Goal: Task Accomplishment & Management: Manage account settings

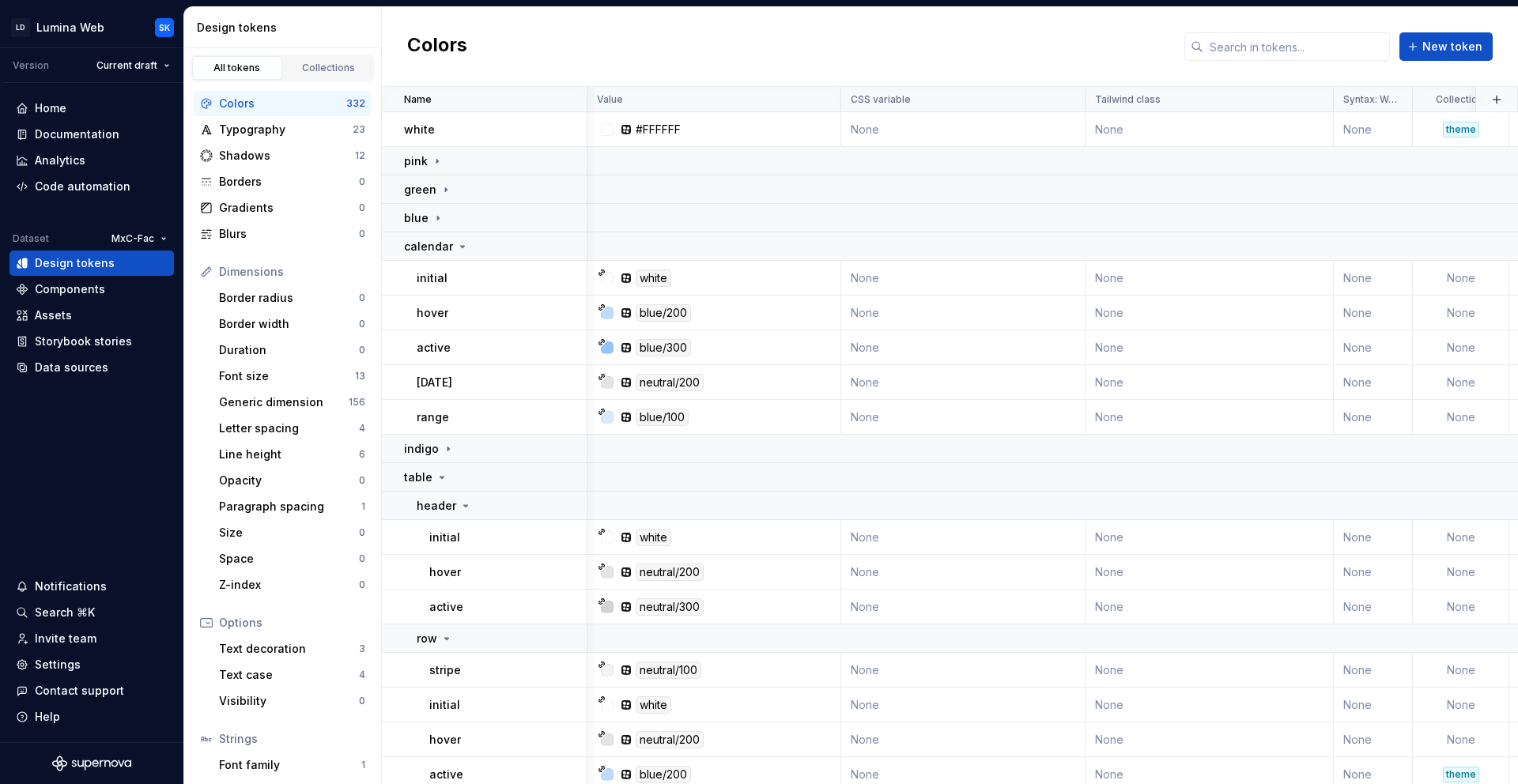
scroll to position [280, 246]
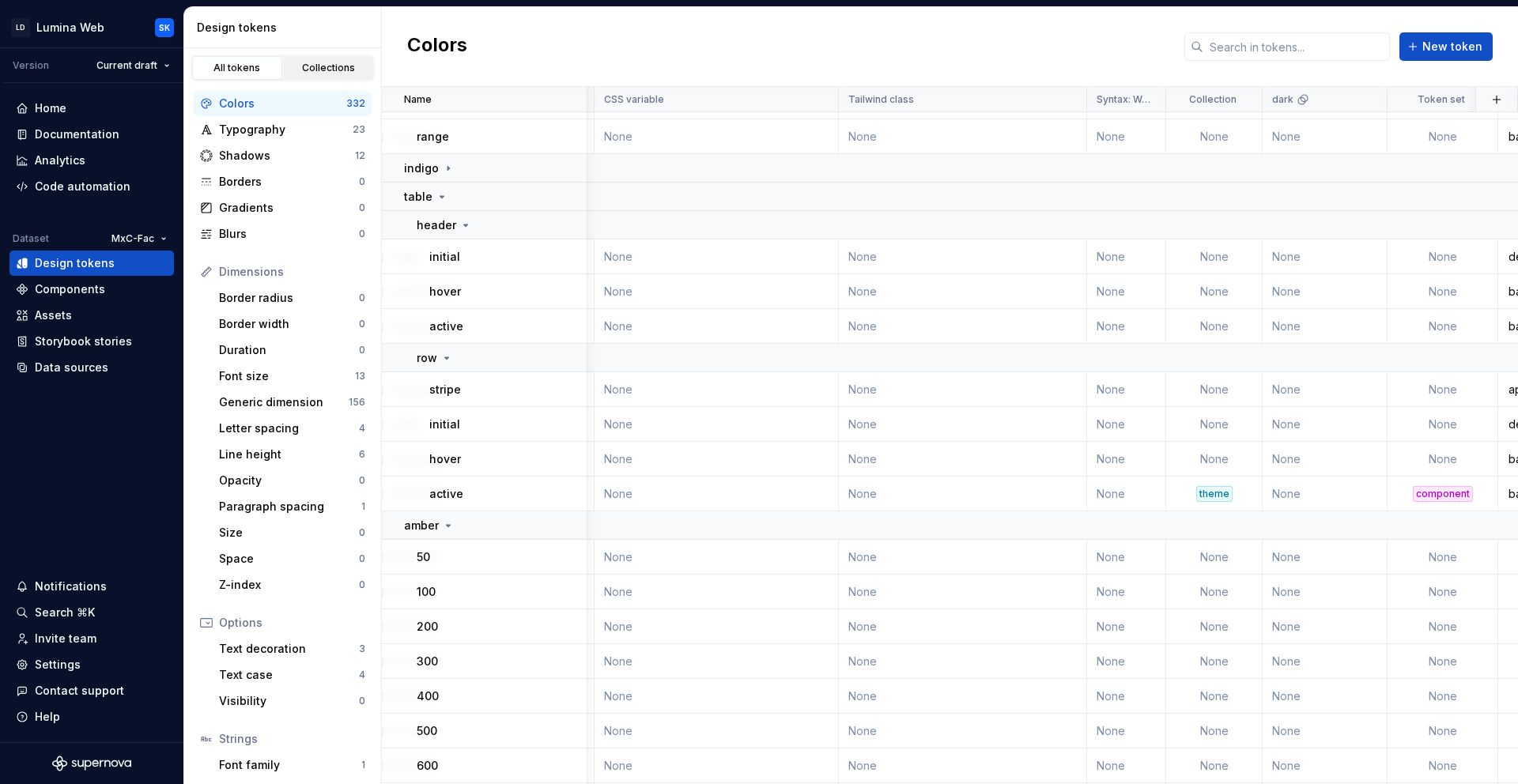
click at [338, 64] on div "Collections" at bounding box center [328, 68] width 79 height 12
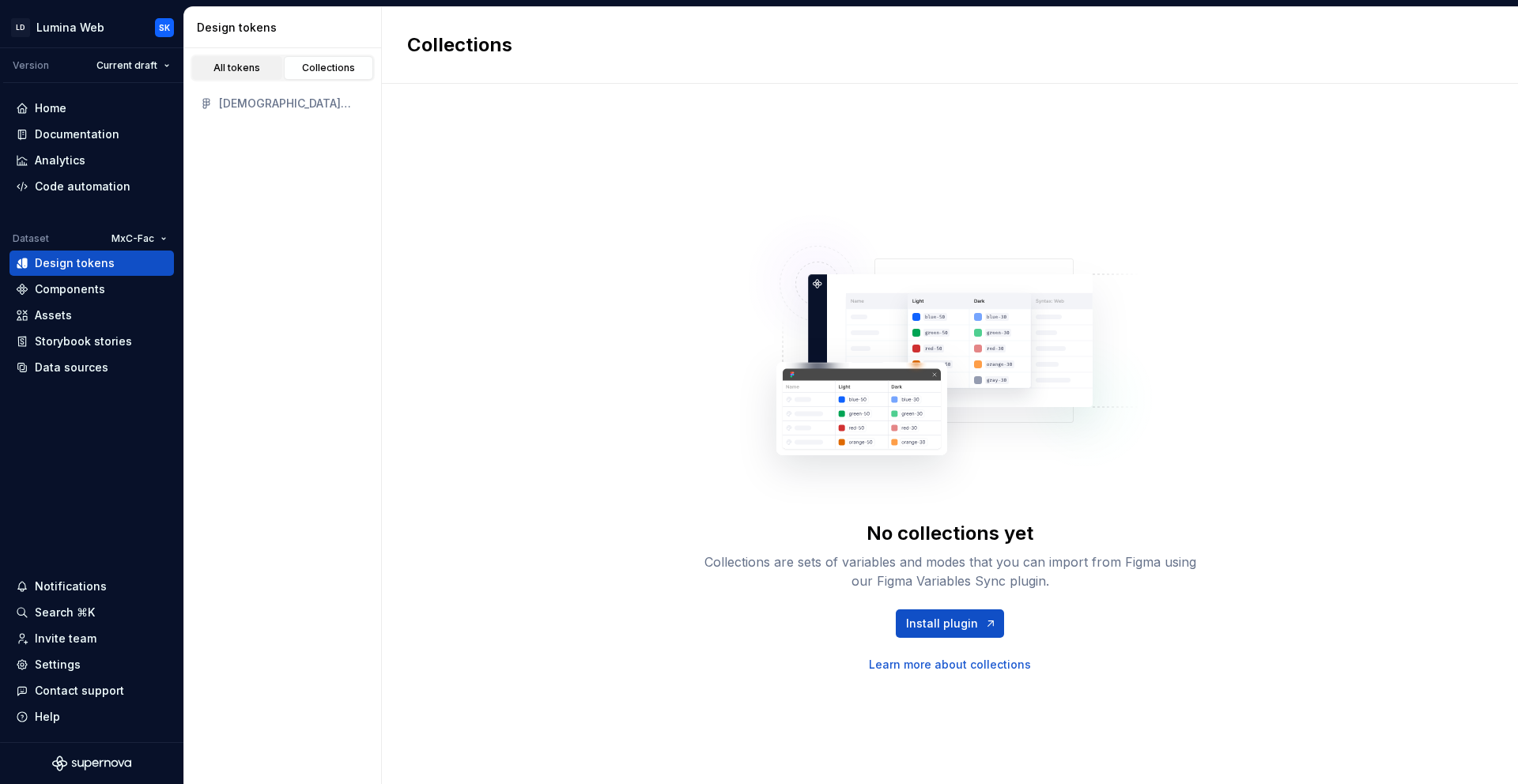
click at [274, 67] on div "All tokens" at bounding box center [237, 68] width 79 height 12
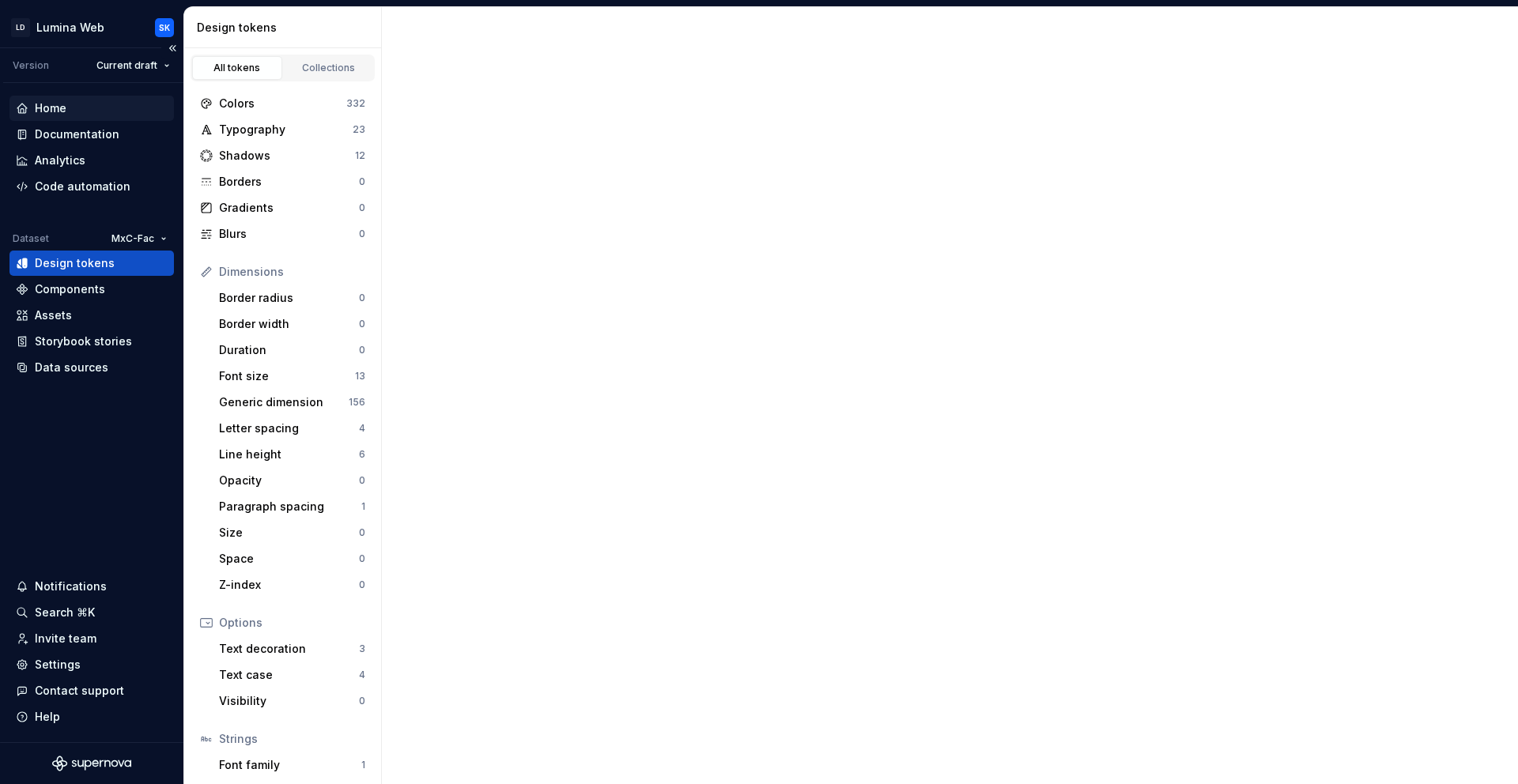
click at [86, 106] on div "Home" at bounding box center [92, 108] width 152 height 16
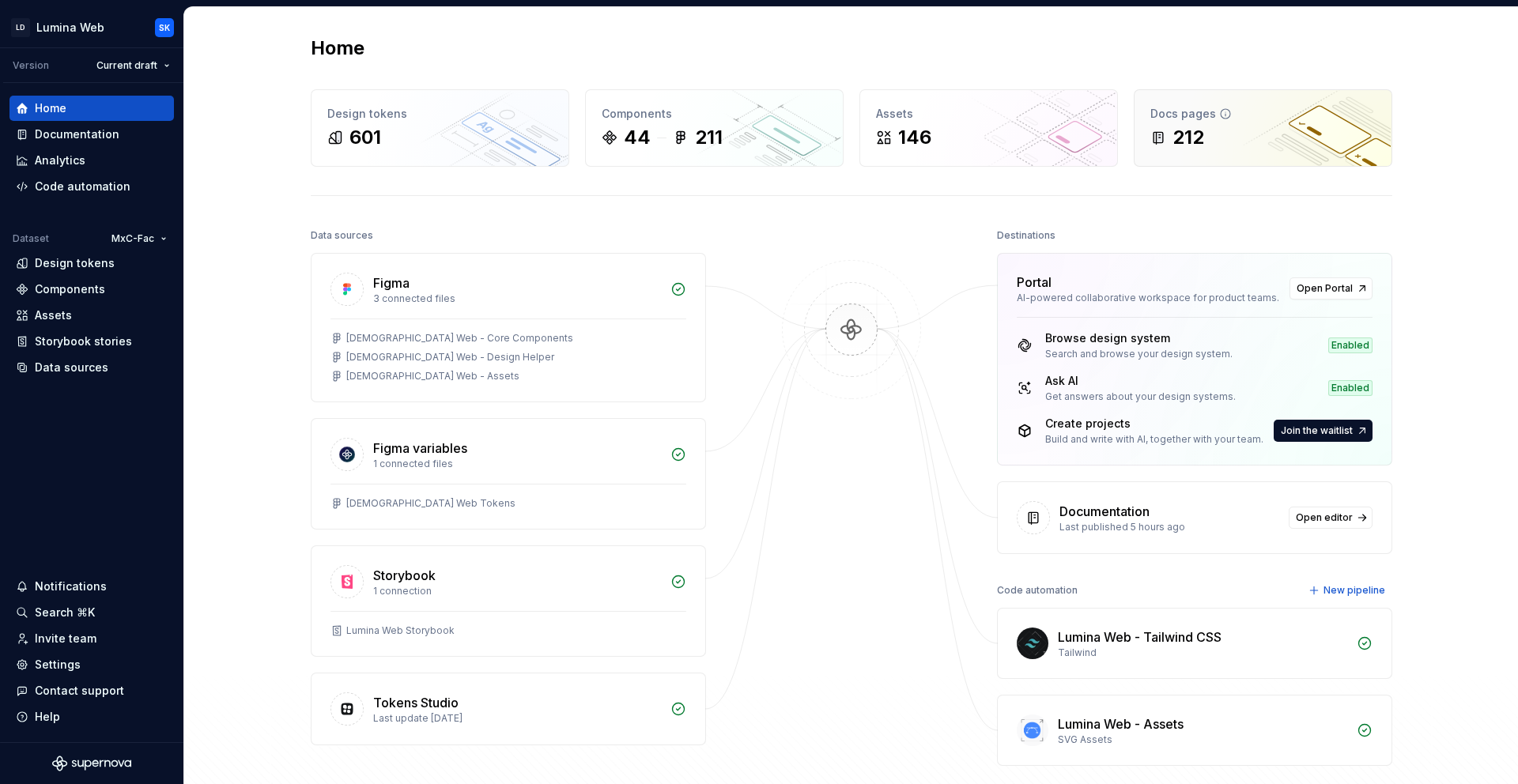
click at [1292, 106] on div "Docs pages" at bounding box center [1262, 113] width 225 height 16
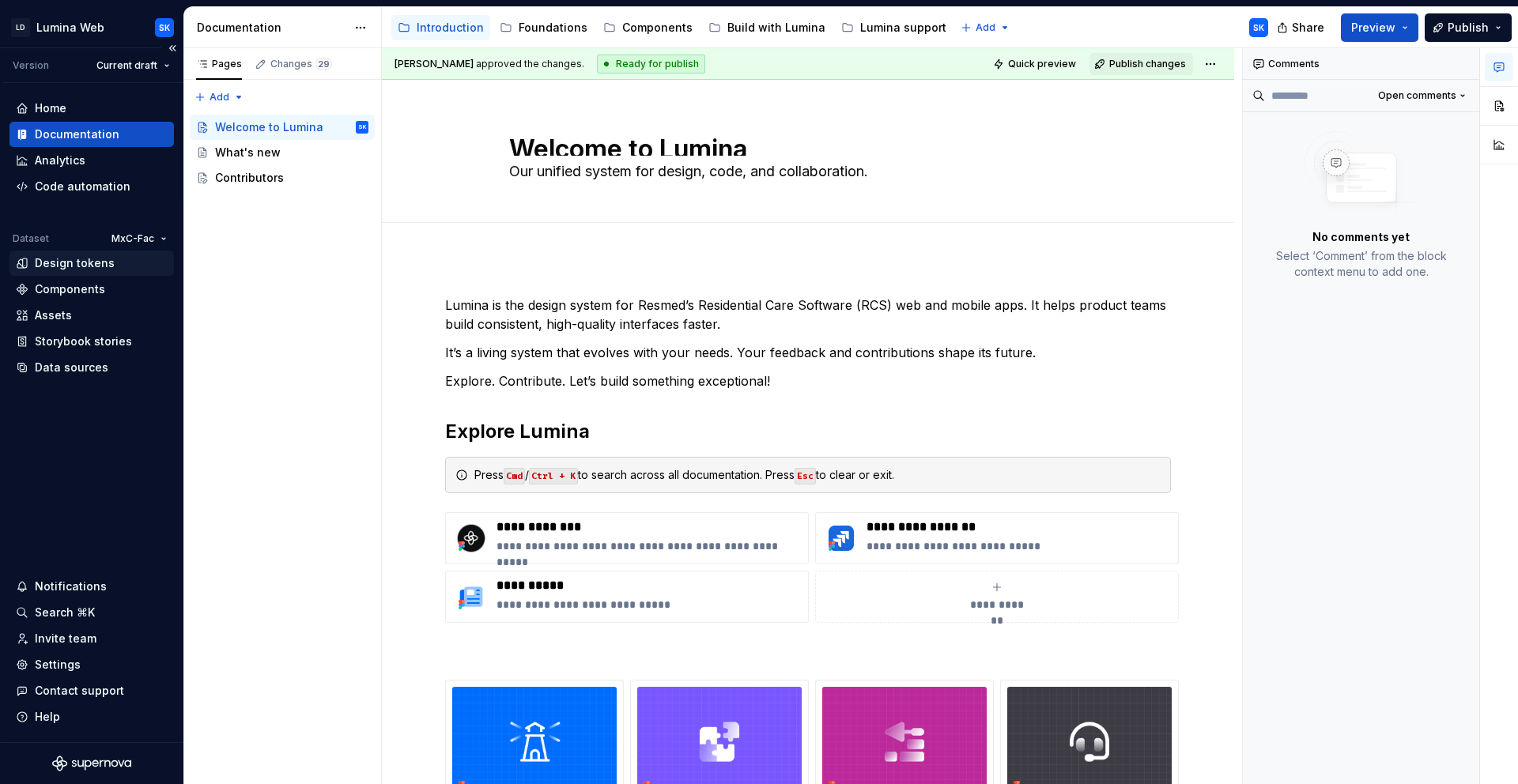
click at [107, 264] on div "Design tokens" at bounding box center [74, 263] width 80 height 16
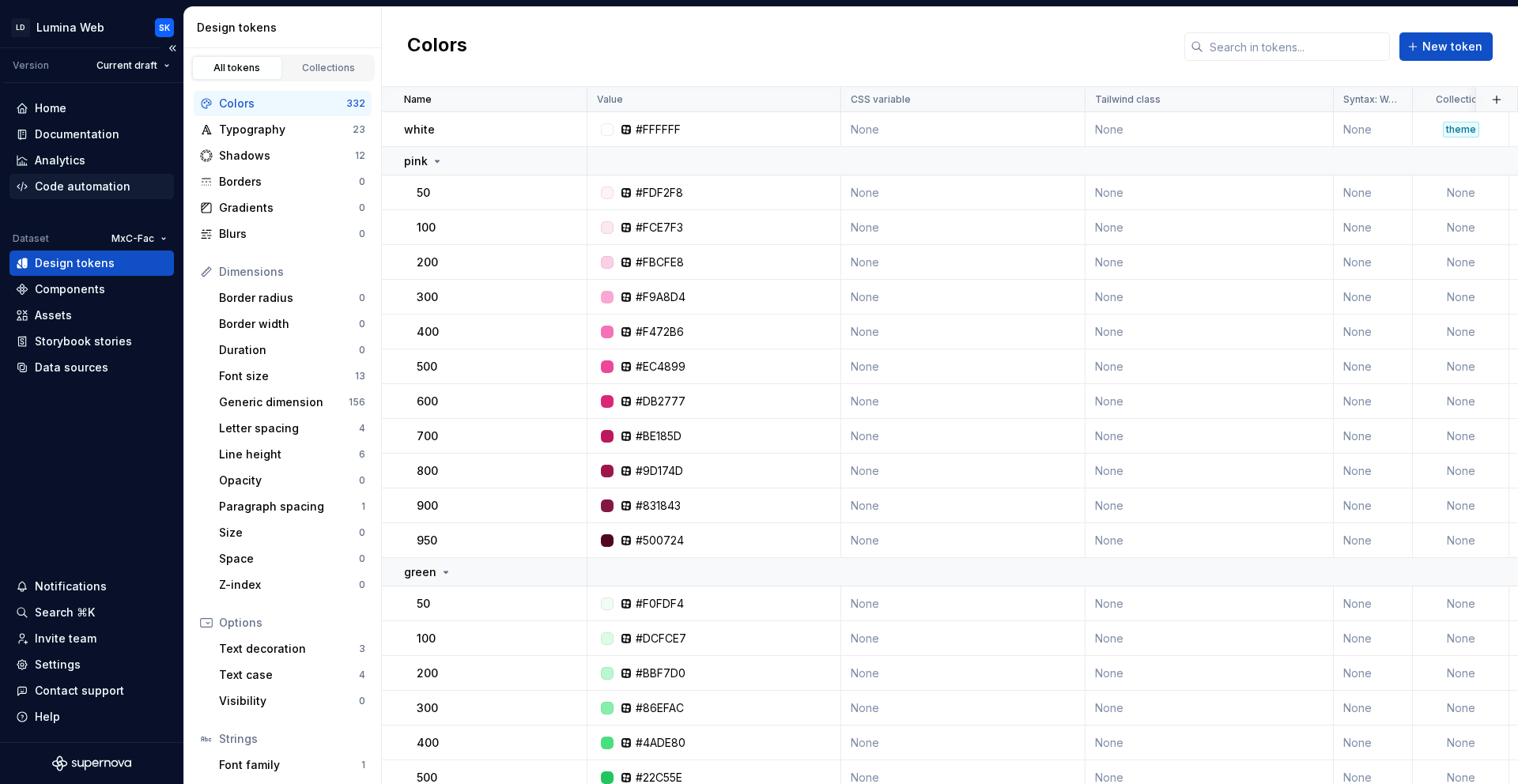
click at [104, 187] on div "Code automation" at bounding box center [82, 186] width 95 height 16
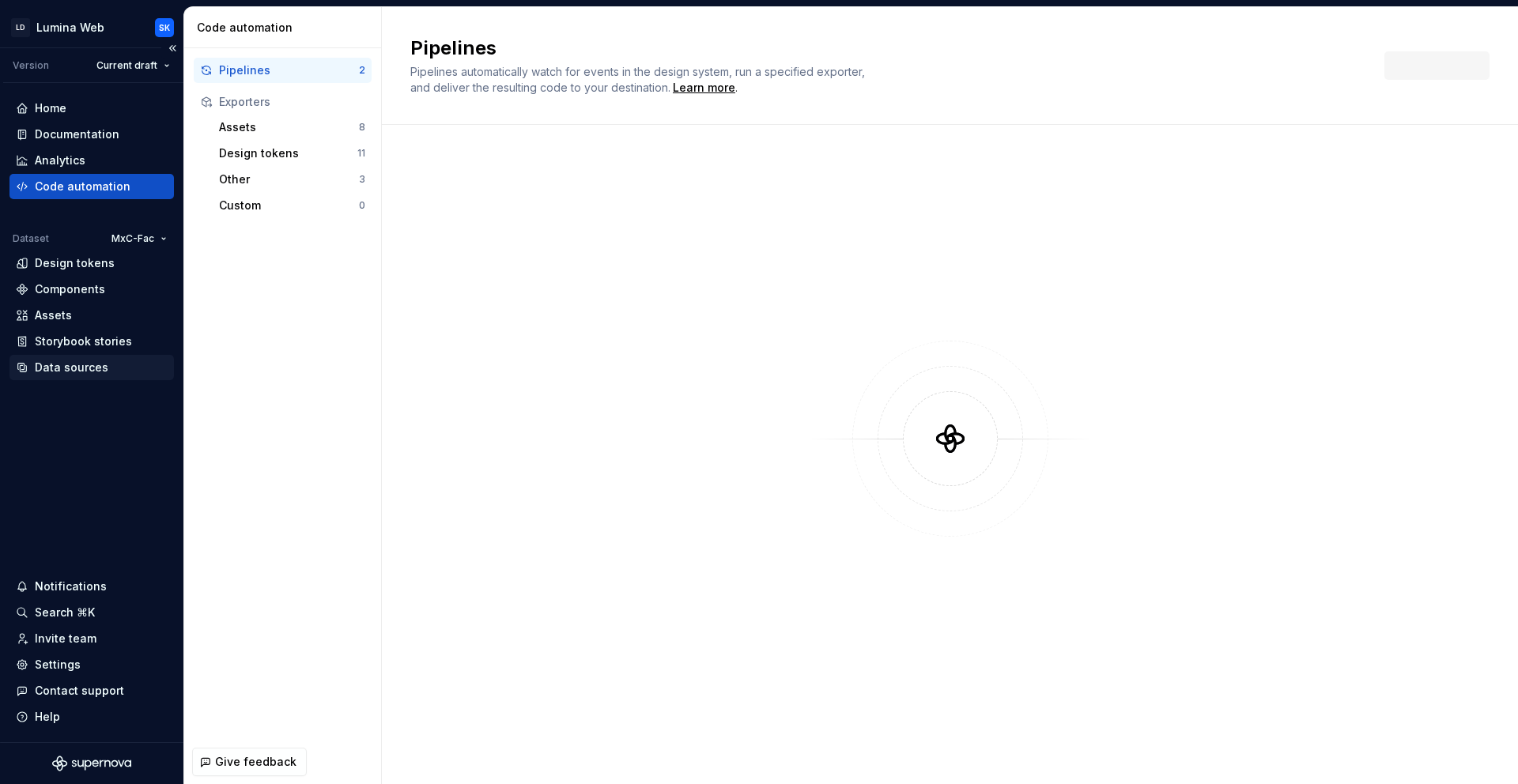
click at [90, 370] on div "Data sources" at bounding box center [71, 367] width 73 height 16
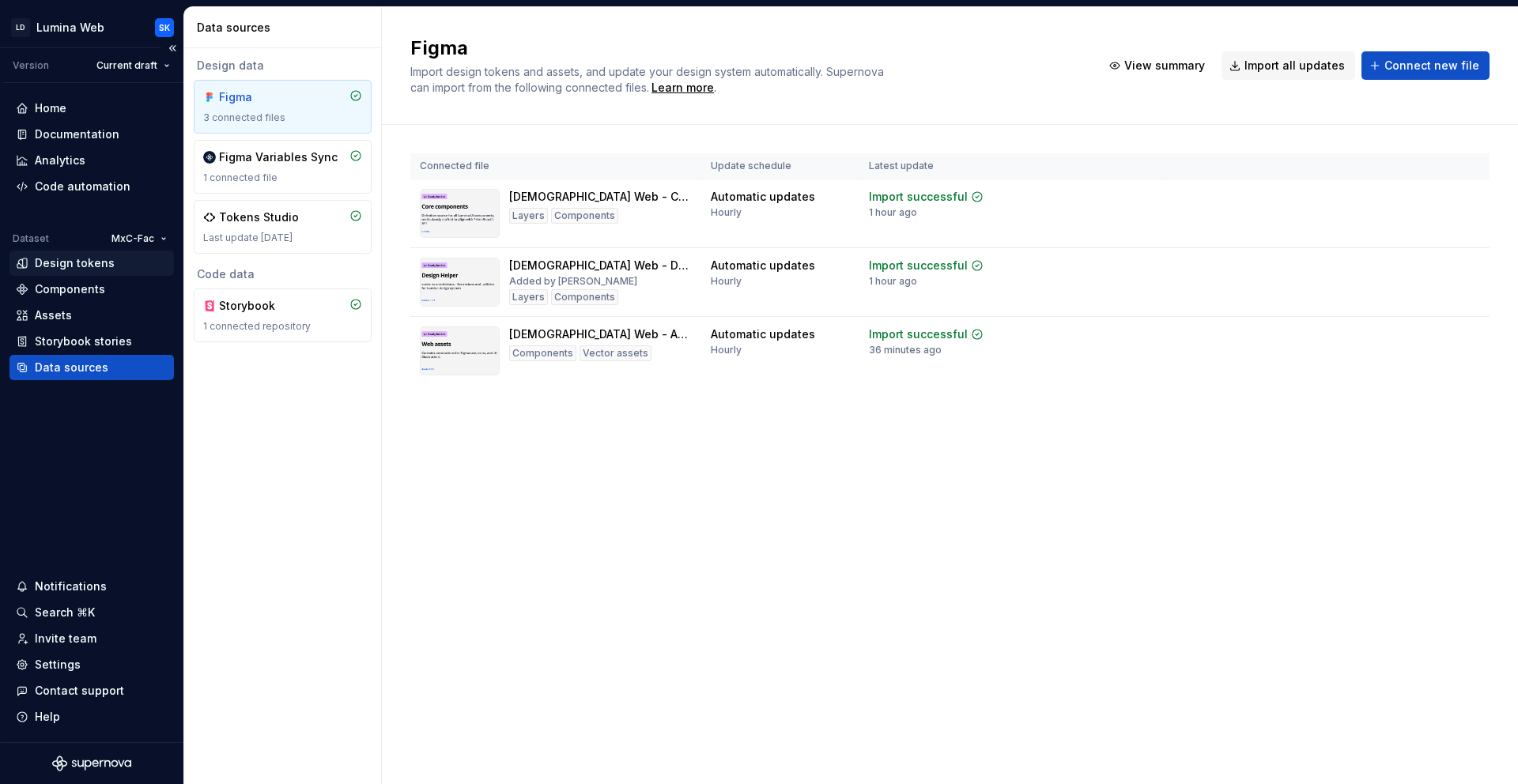
click at [101, 259] on div "Design tokens" at bounding box center [74, 263] width 80 height 16
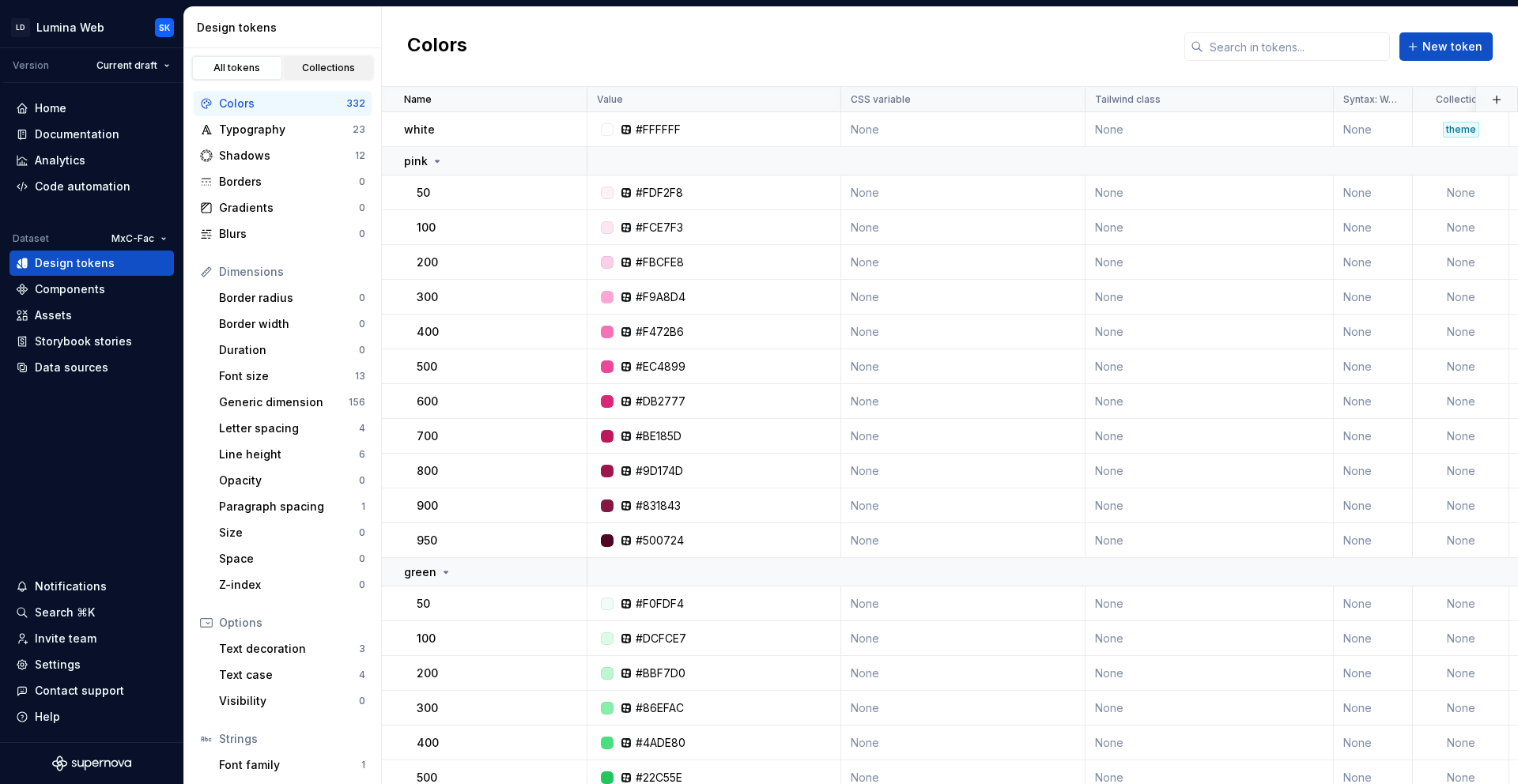
click at [339, 64] on div "Collections" at bounding box center [328, 68] width 79 height 12
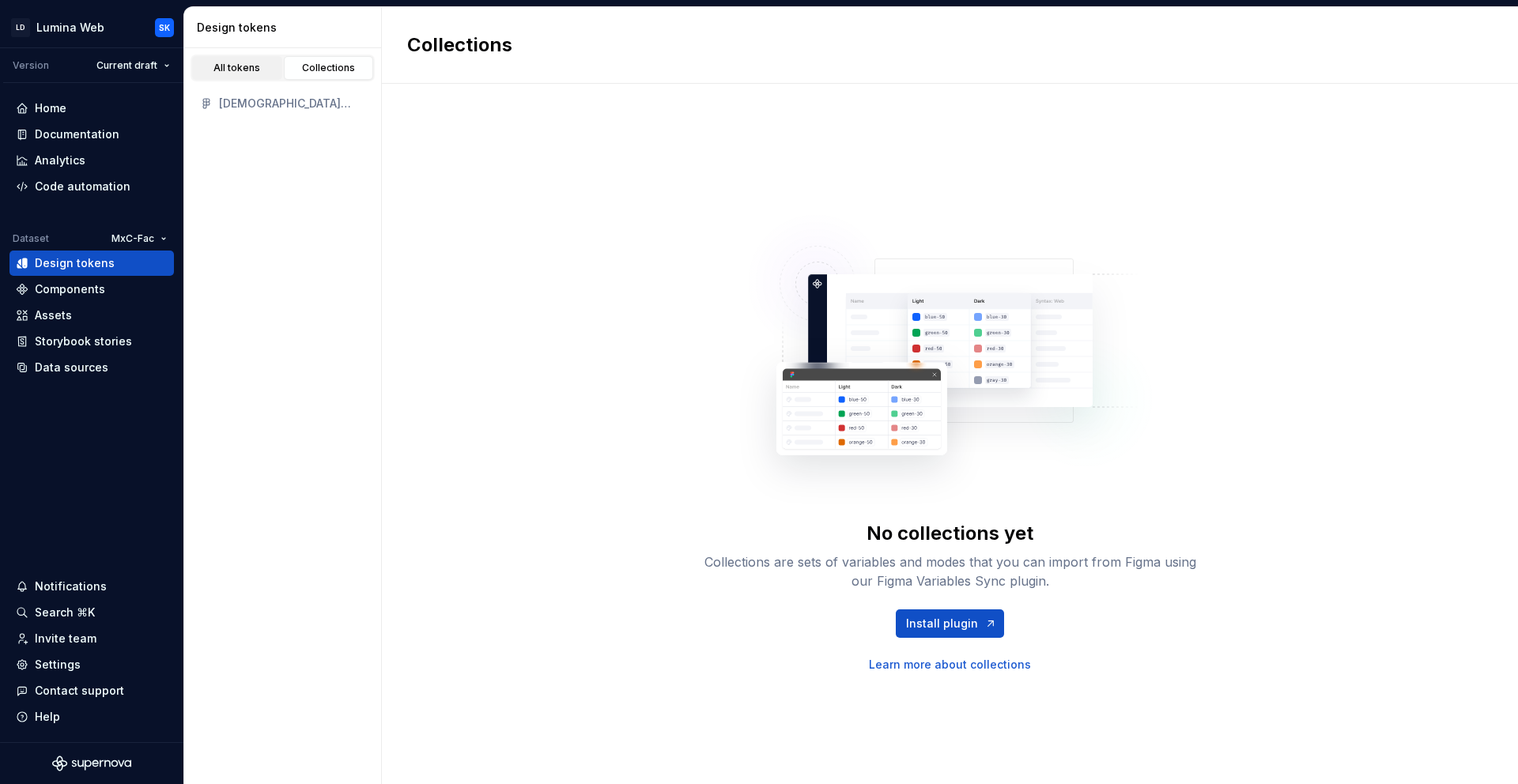
click at [239, 62] on div "All tokens" at bounding box center [237, 68] width 79 height 12
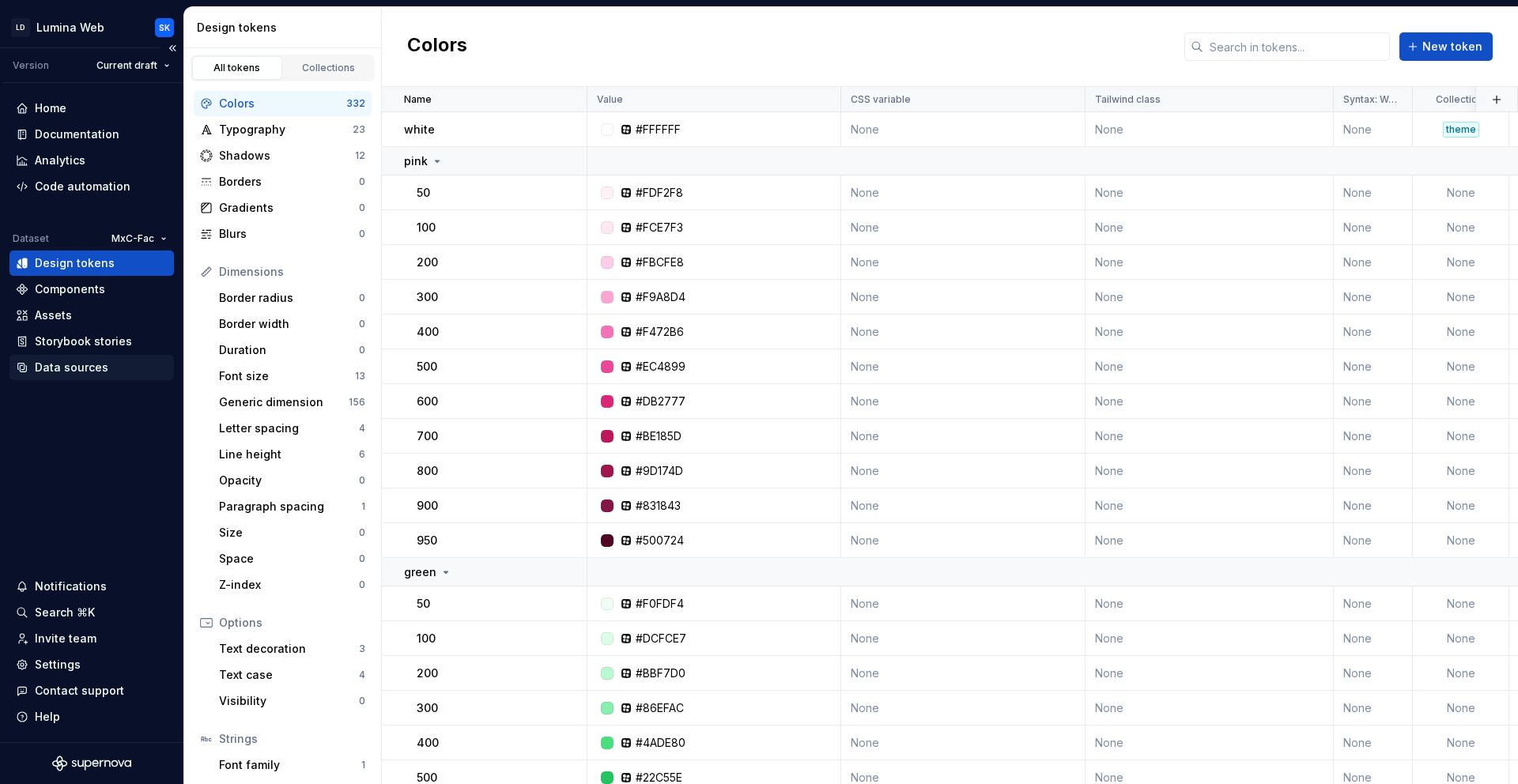
click at [93, 366] on div "Data sources" at bounding box center [71, 367] width 73 height 16
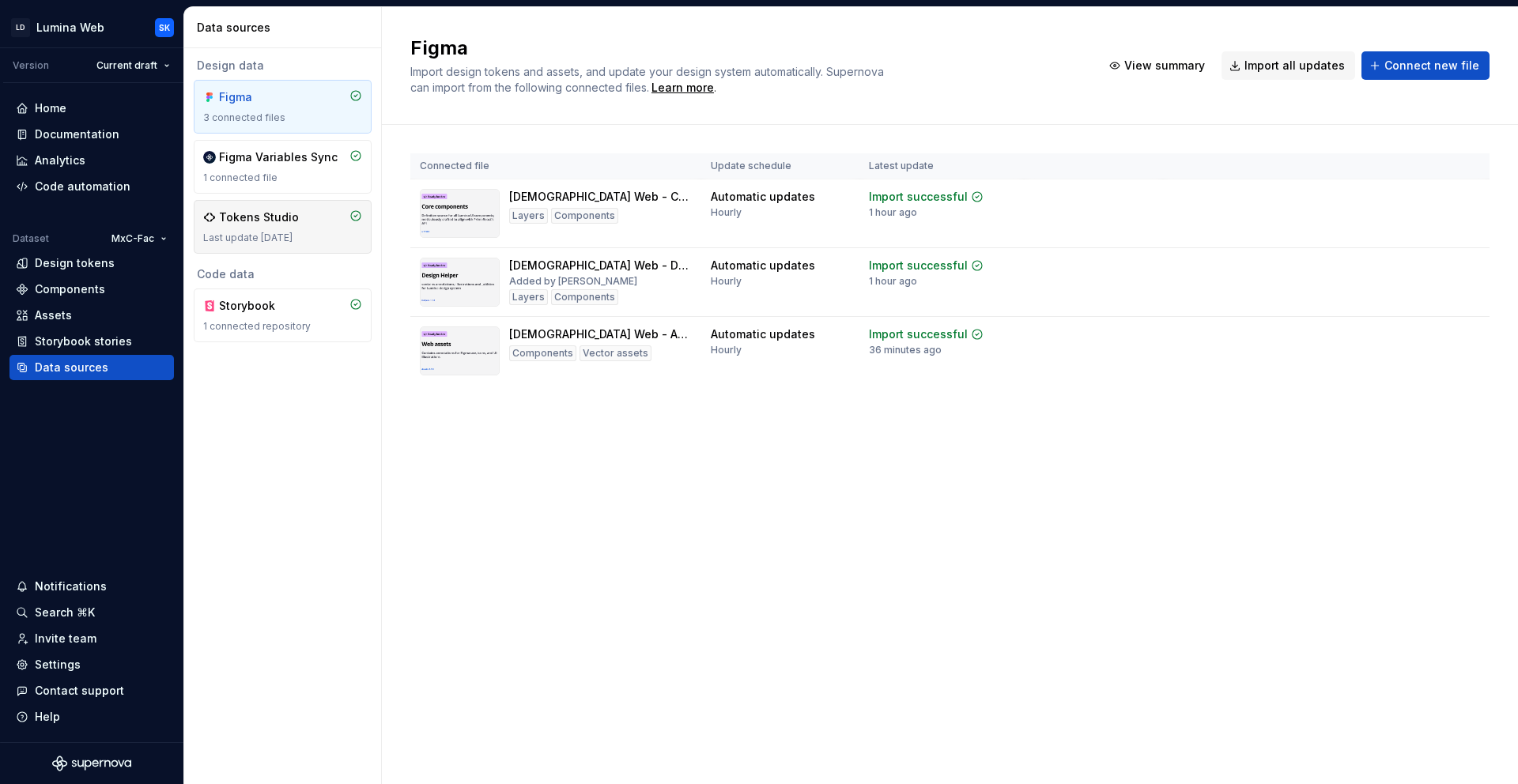
click at [291, 224] on div "Tokens Studio" at bounding box center [259, 217] width 80 height 16
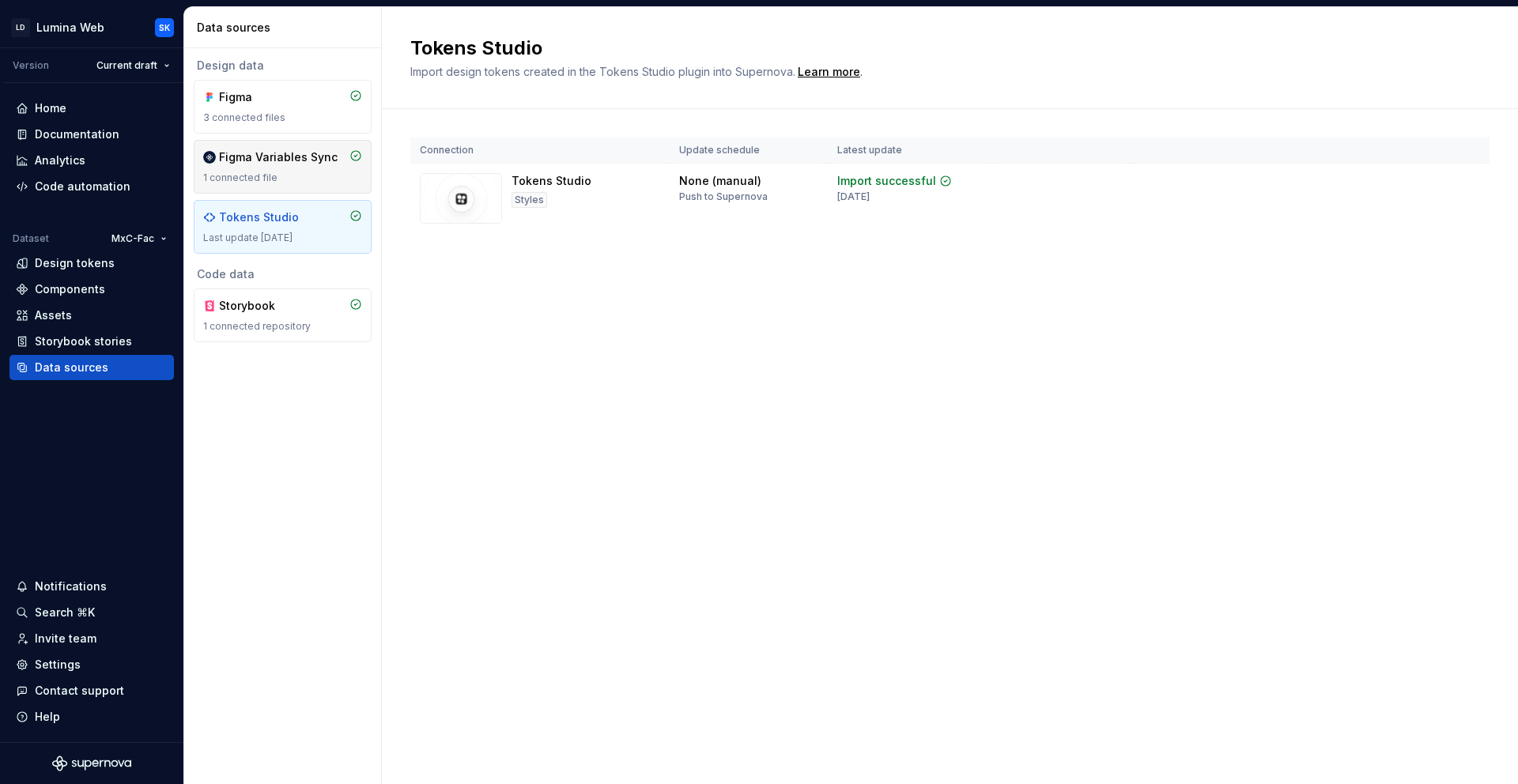
click at [289, 161] on div "Figma Variables Sync" at bounding box center [278, 157] width 118 height 16
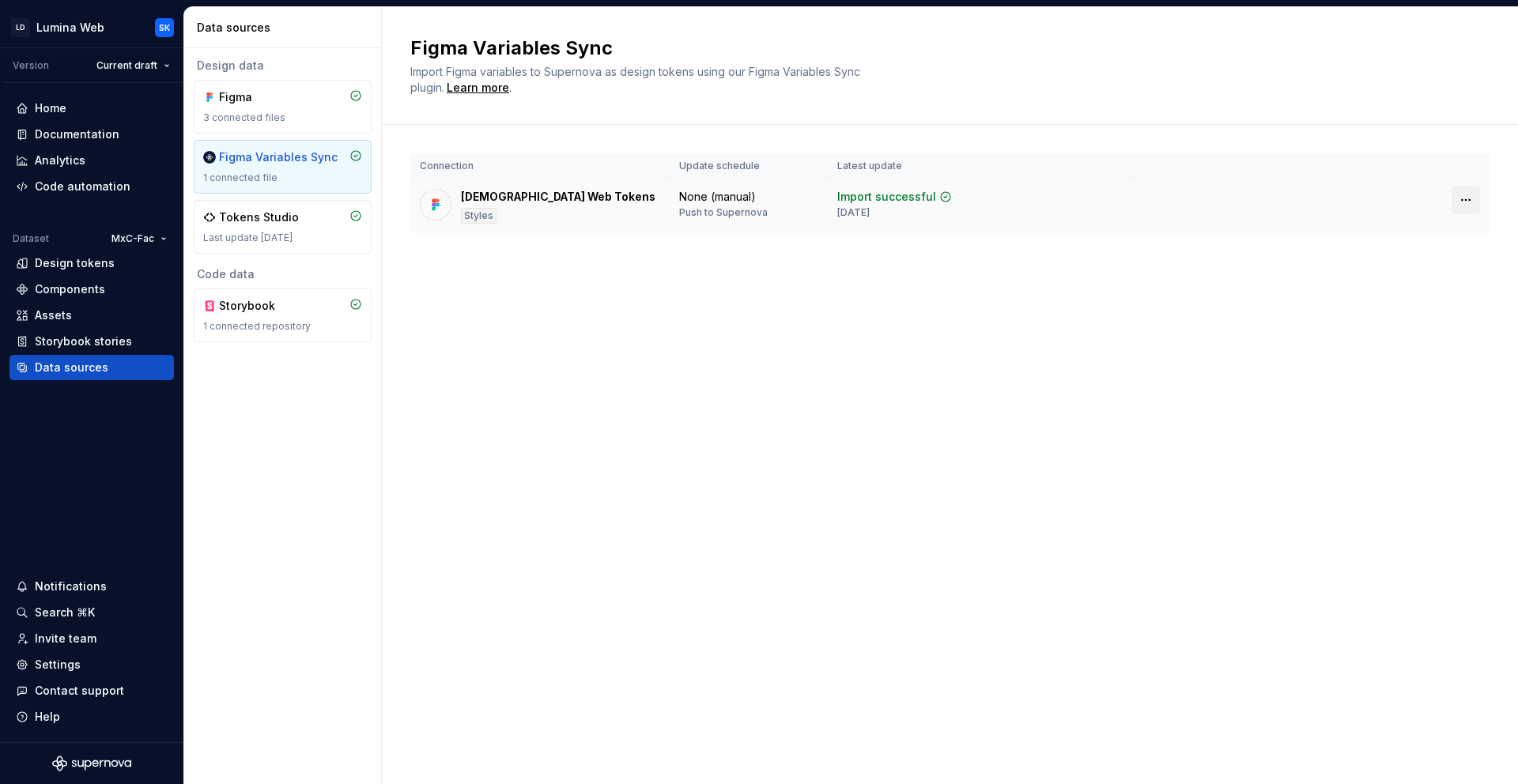
click at [1465, 201] on html "LD Lumina Web SK Version Current draft Home Documentation Analytics Code automa…" at bounding box center [759, 392] width 1518 height 784
click at [1450, 237] on div "Disconnect plugin" at bounding box center [1456, 234] width 103 height 16
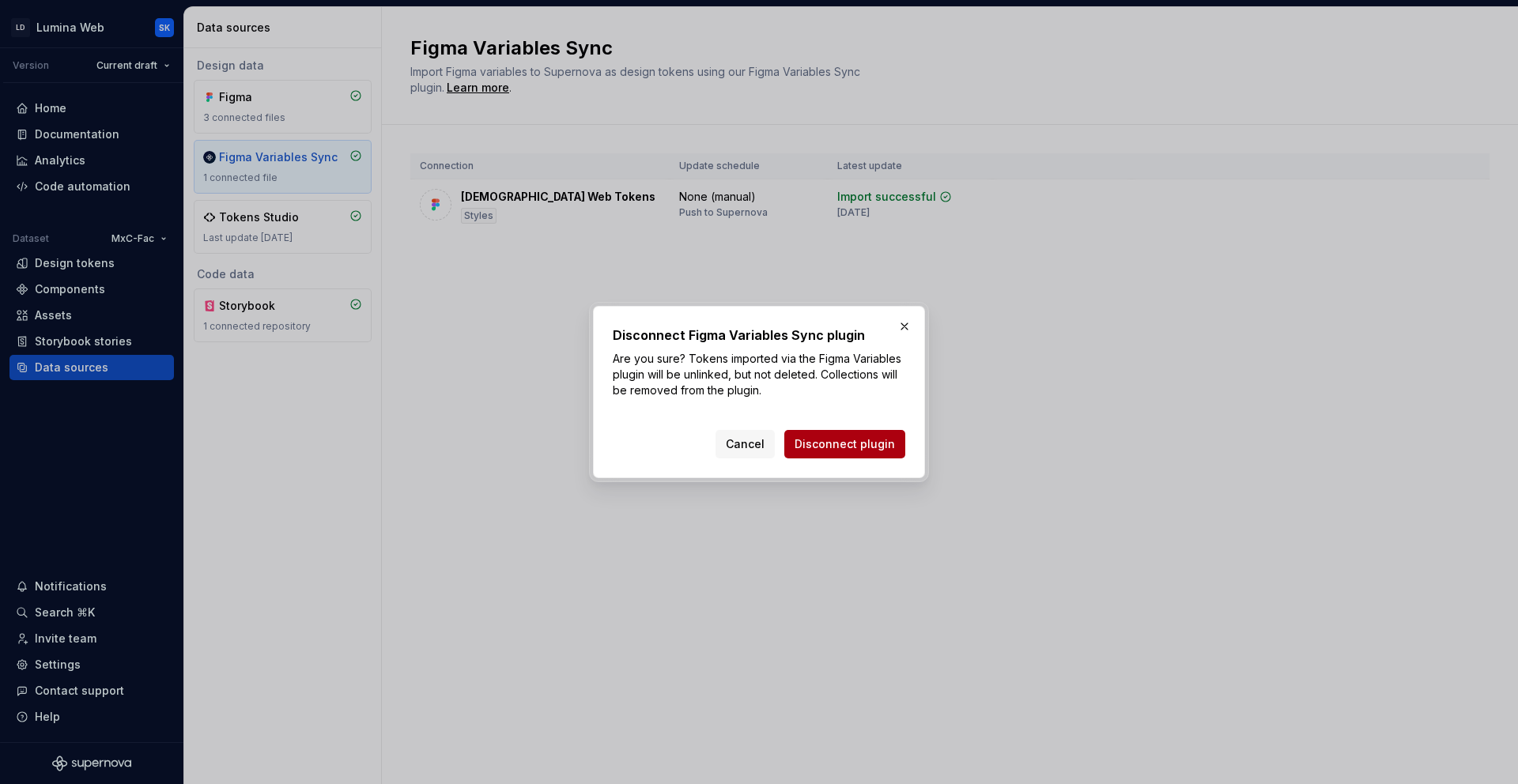
click at [854, 441] on span "Disconnect plugin" at bounding box center [844, 444] width 100 height 16
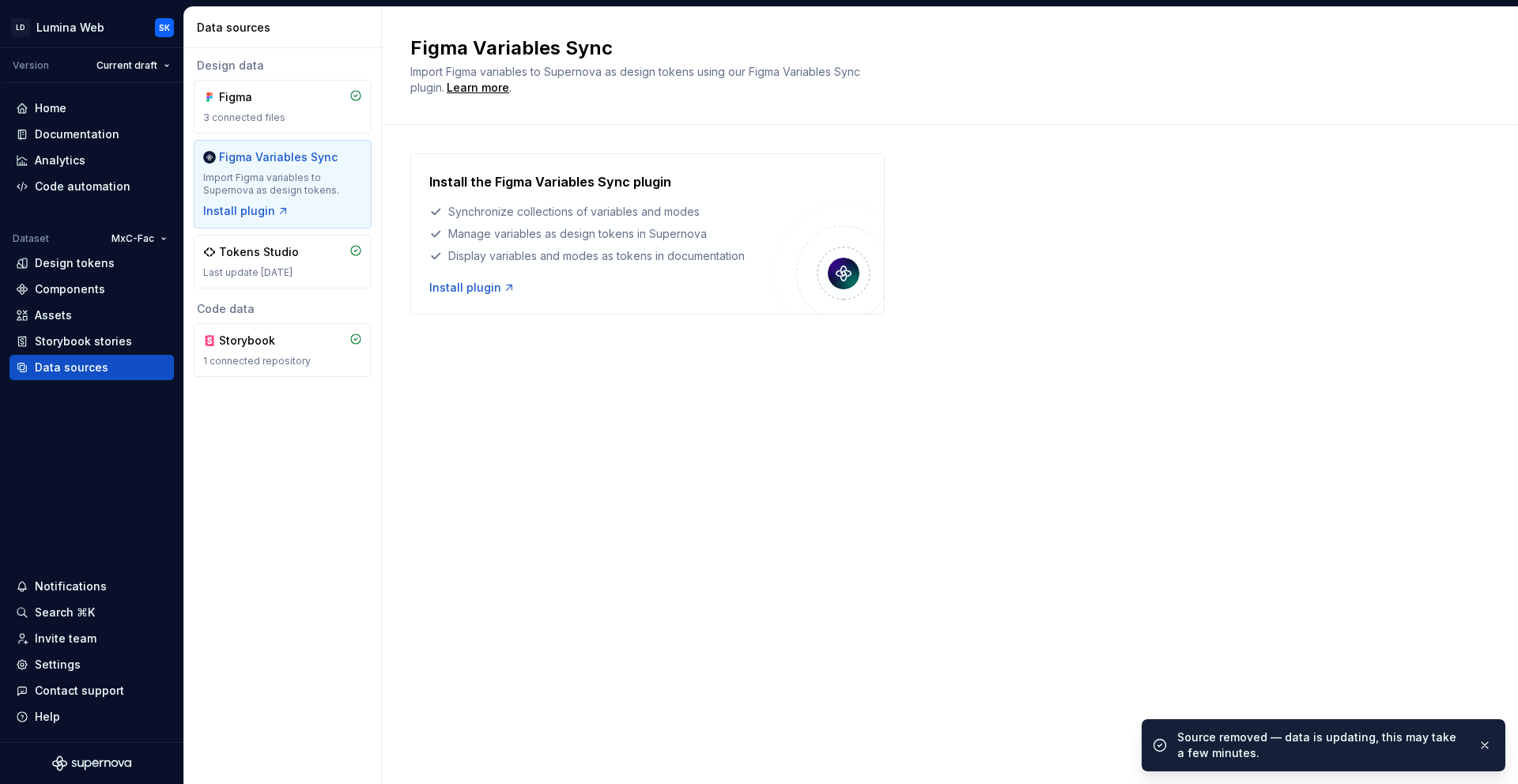
click at [613, 389] on div "Figma Variables Sync Import Figma variables to Supernova as design tokens using…" at bounding box center [949, 395] width 1135 height 776
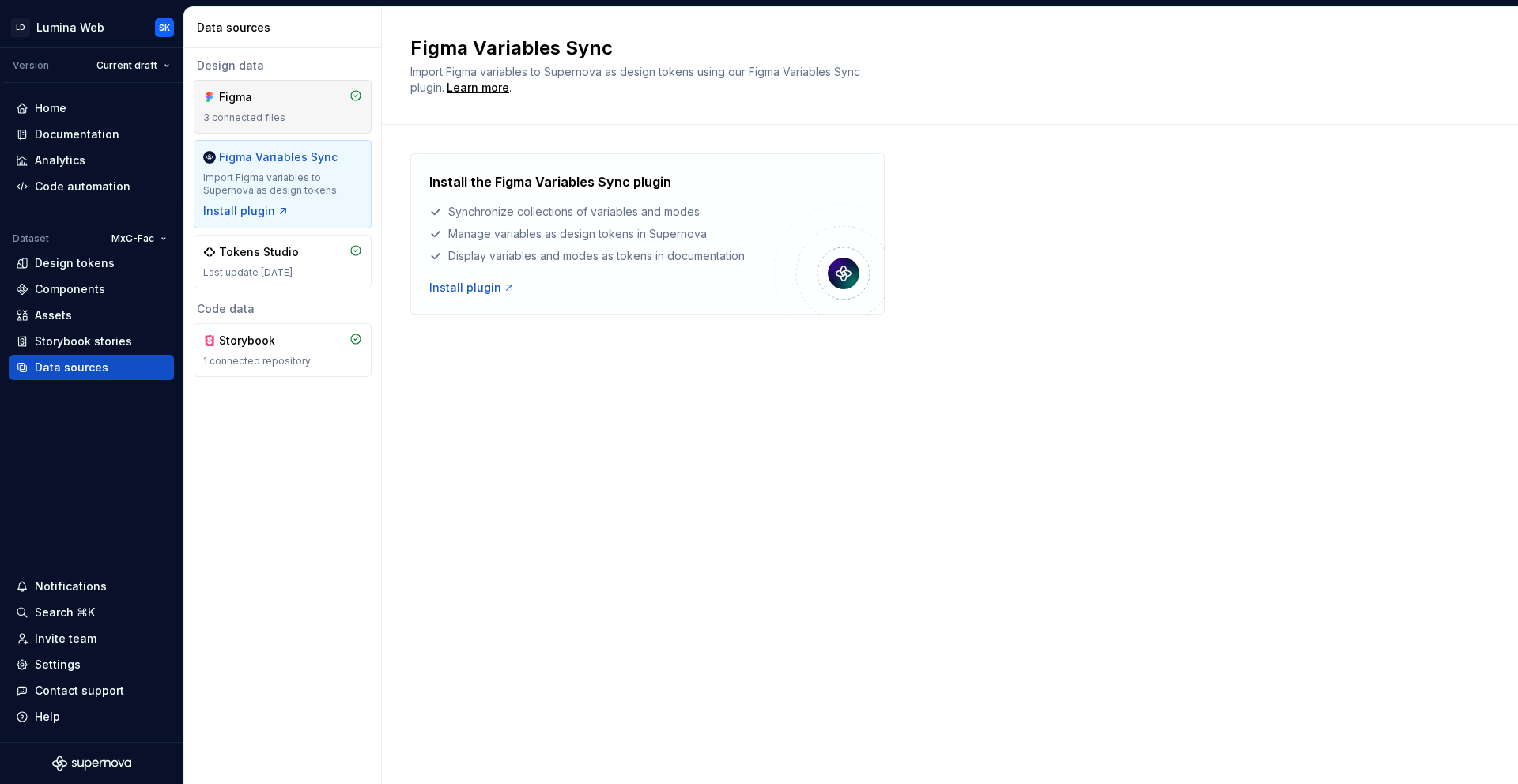
click at [271, 112] on div "3 connected files" at bounding box center [282, 117] width 159 height 12
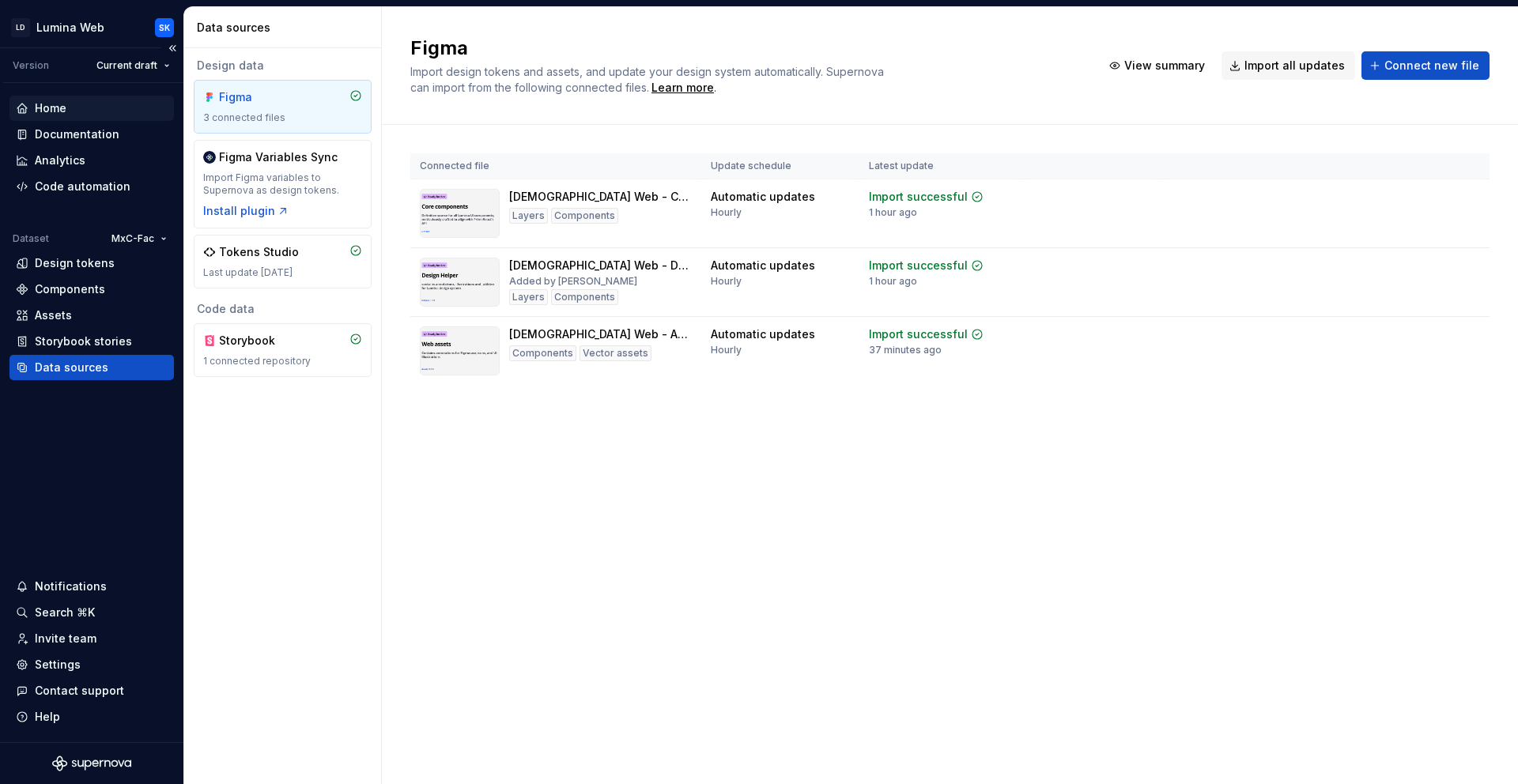
click at [80, 106] on div "Home" at bounding box center [92, 108] width 152 height 16
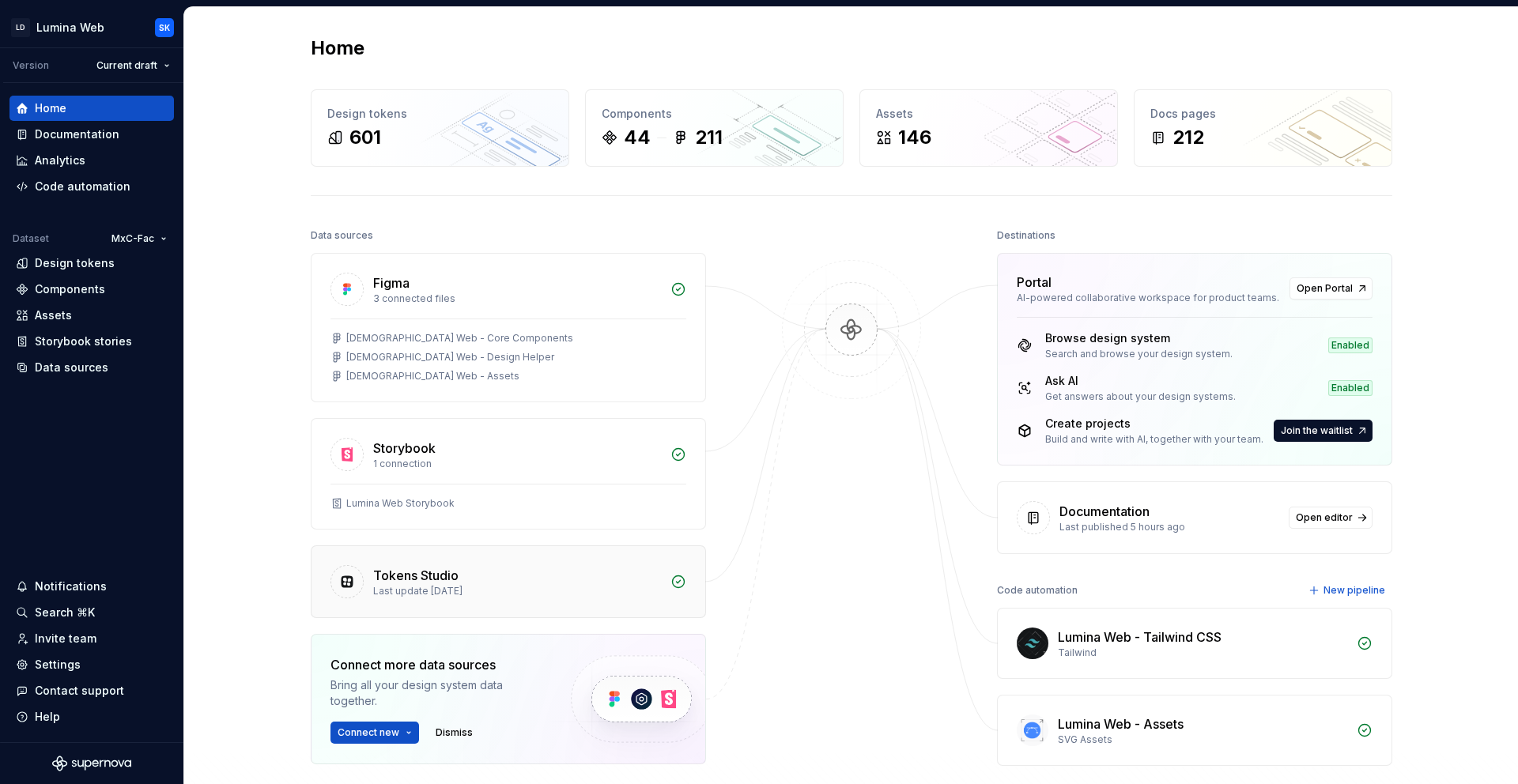
click at [413, 572] on div "Tokens Studio" at bounding box center [415, 575] width 85 height 19
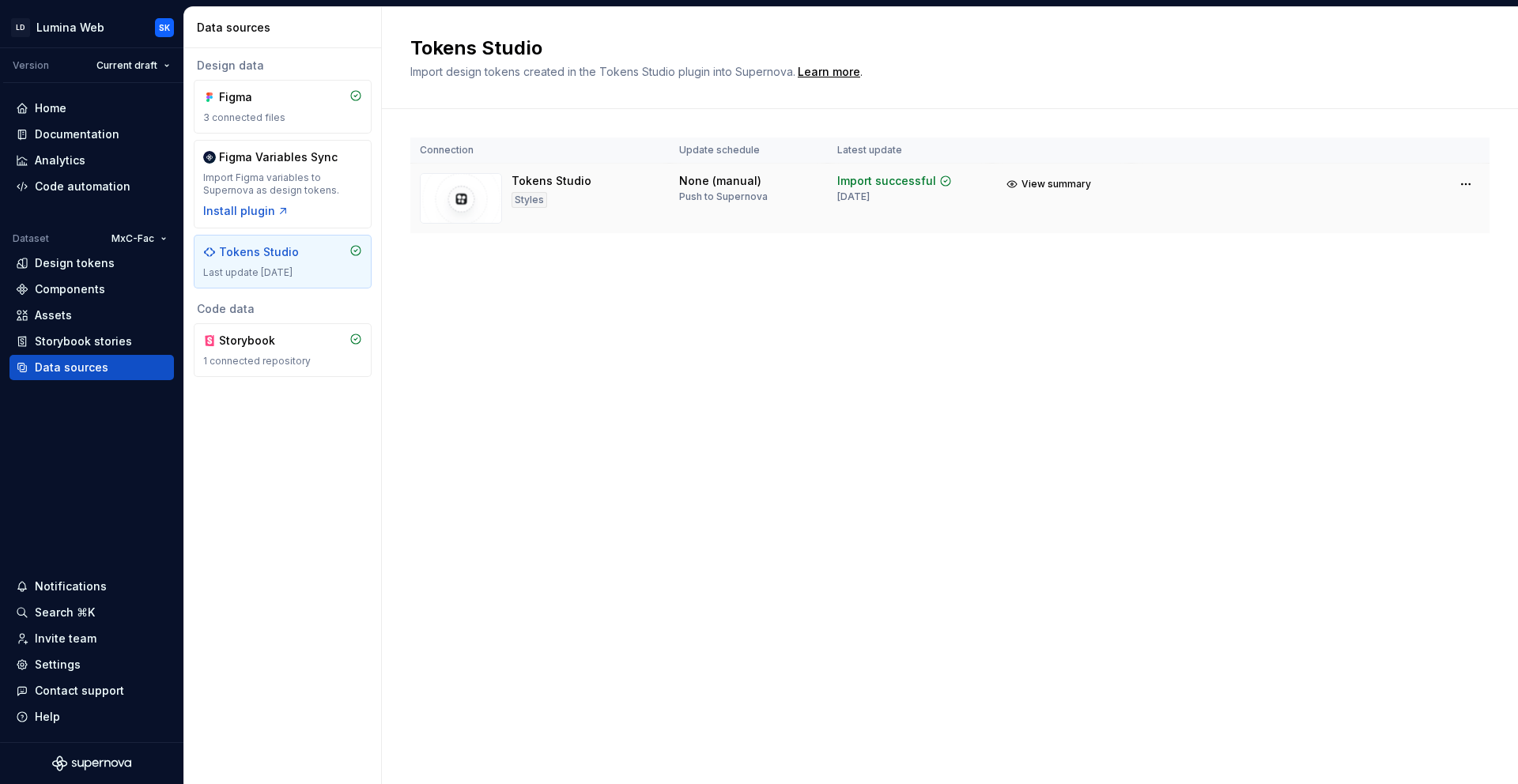
click at [630, 197] on div "Tokens Studio Styles" at bounding box center [540, 197] width 240 height 51
click at [91, 670] on div "Settings" at bounding box center [92, 664] width 152 height 16
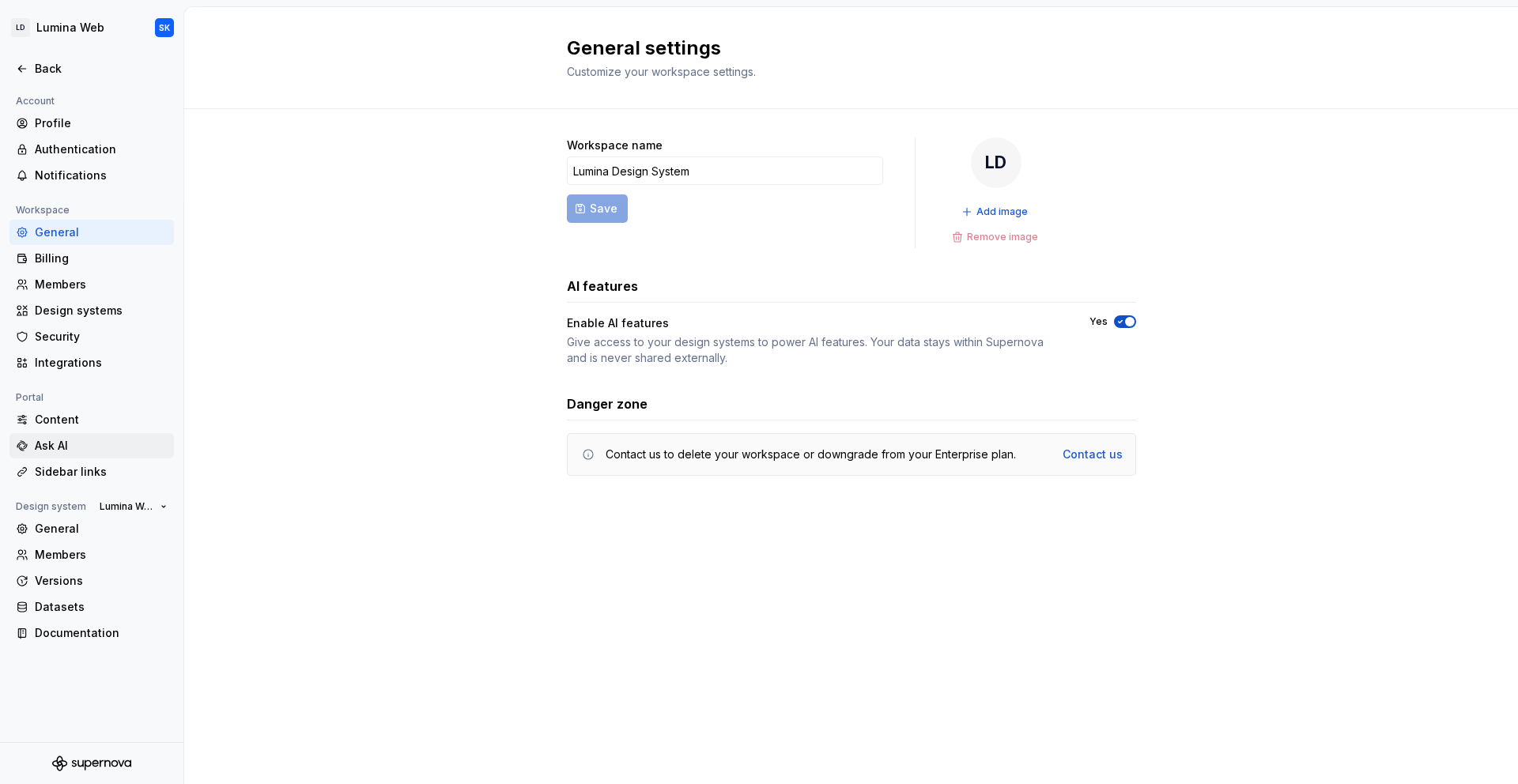
click at [96, 446] on div "Ask AI" at bounding box center [100, 445] width 133 height 16
type textarea "*"
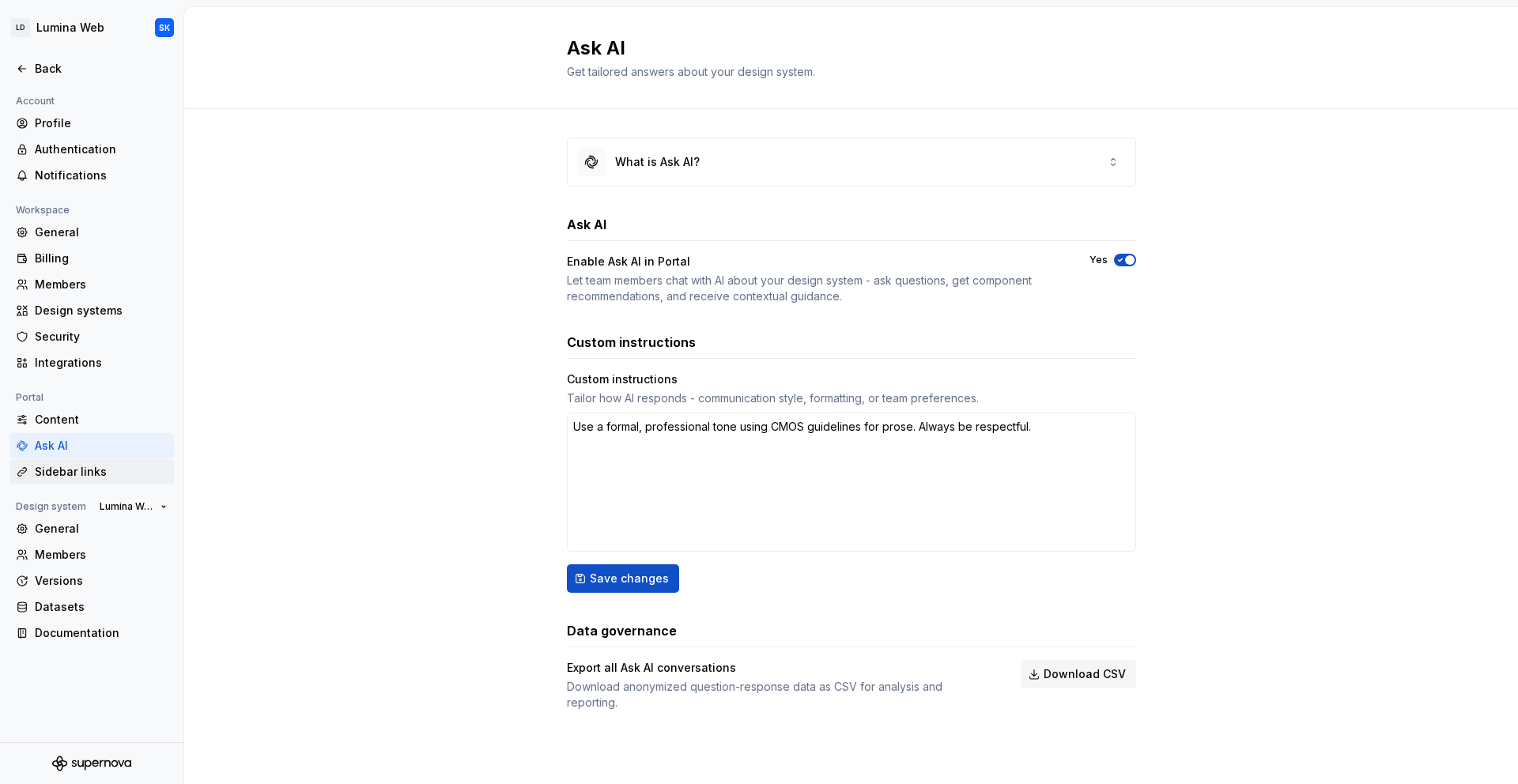
click at [108, 479] on div "Sidebar links" at bounding box center [100, 471] width 133 height 16
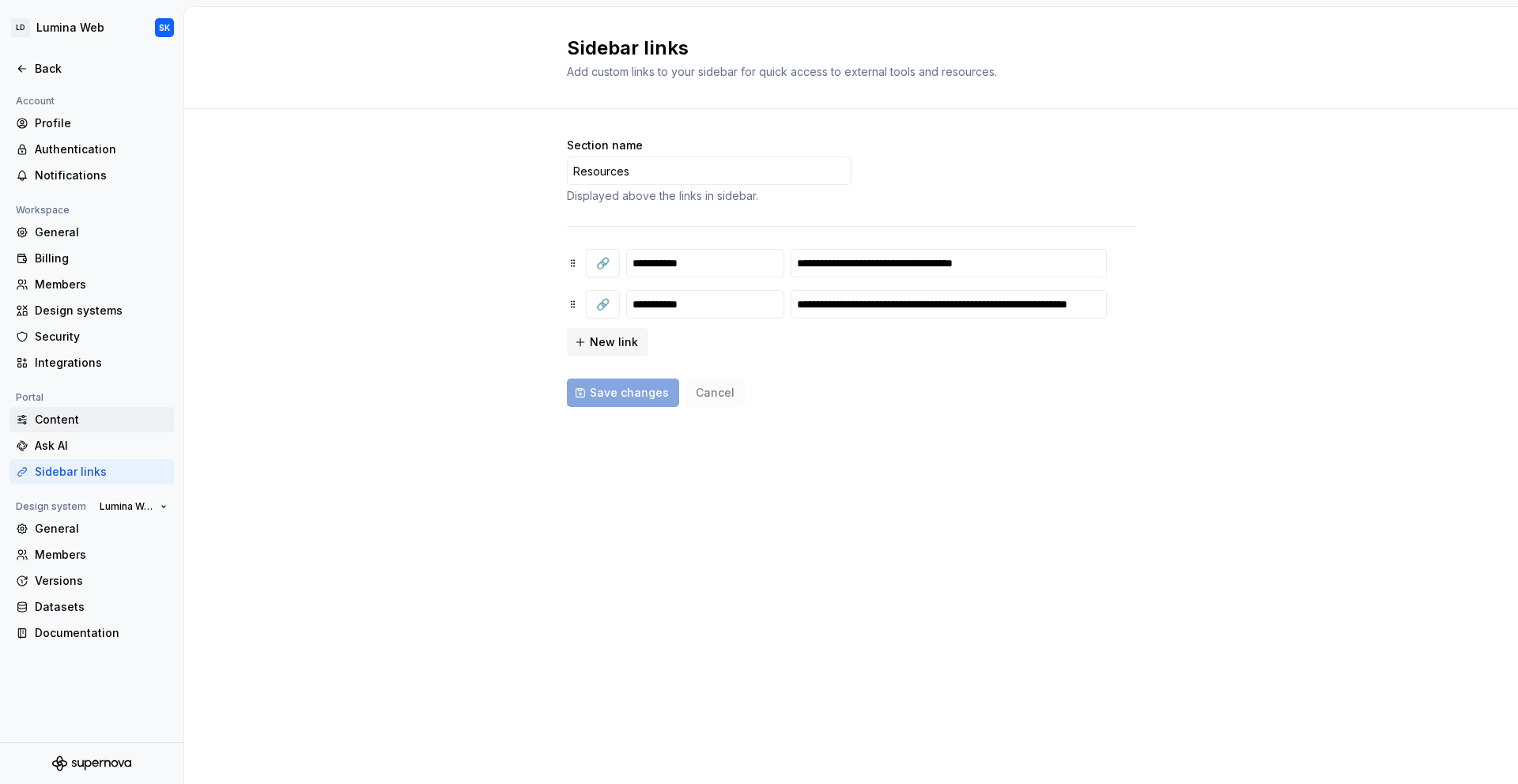
click at [108, 430] on div "Content" at bounding box center [92, 420] width 164 height 26
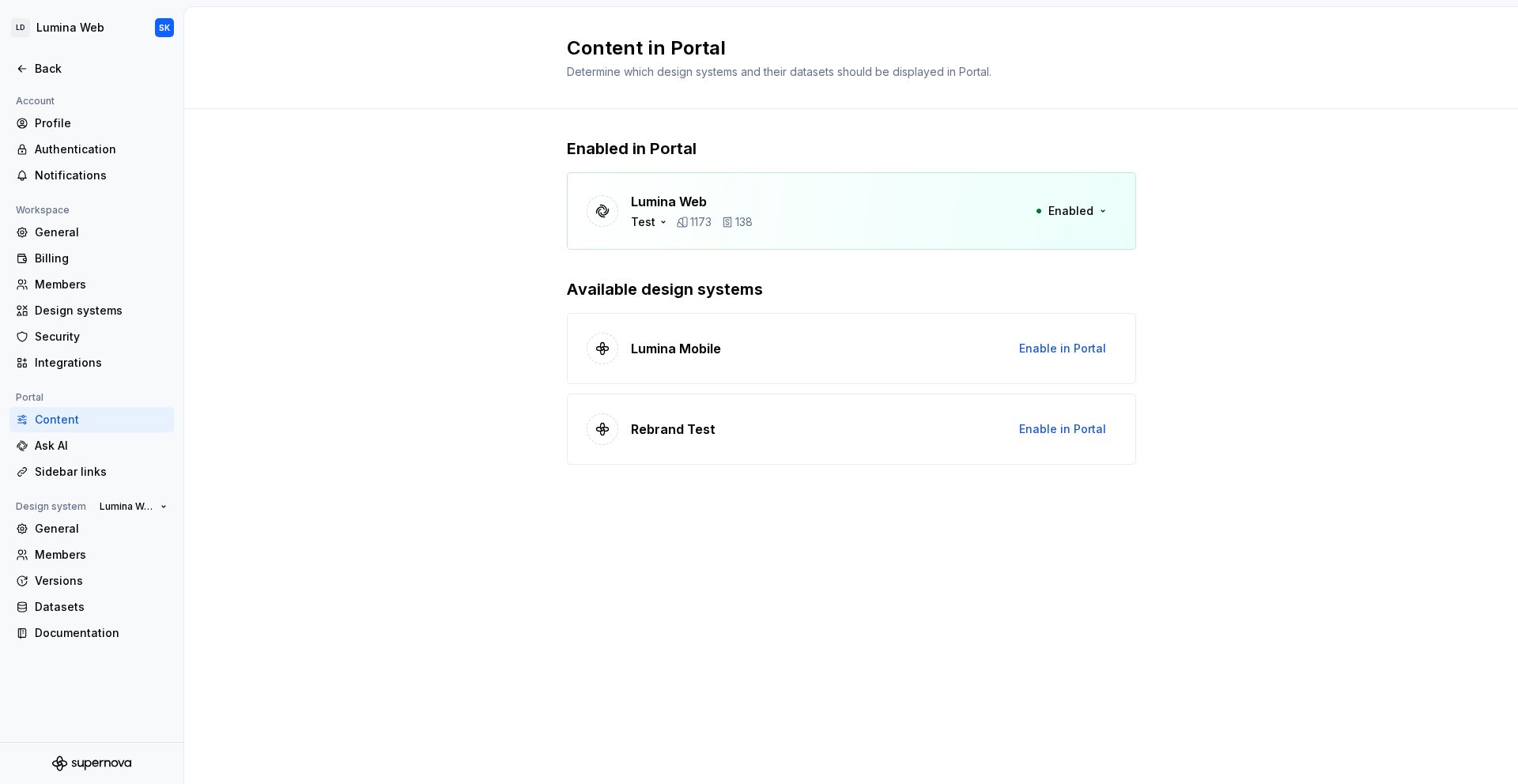
click at [1146, 292] on div "Enabled in Portal Lumina Web Test 1173 138 Enabled Available design systems Lum…" at bounding box center [850, 317] width 1333 height 416
click at [656, 222] on icon "button" at bounding box center [662, 221] width 12 height 12
click at [641, 248] on span "Test" at bounding box center [725, 247] width 183 height 26
click at [646, 271] on div at bounding box center [646, 272] width 12 height 12
click at [648, 246] on icon at bounding box center [646, 248] width 8 height 6
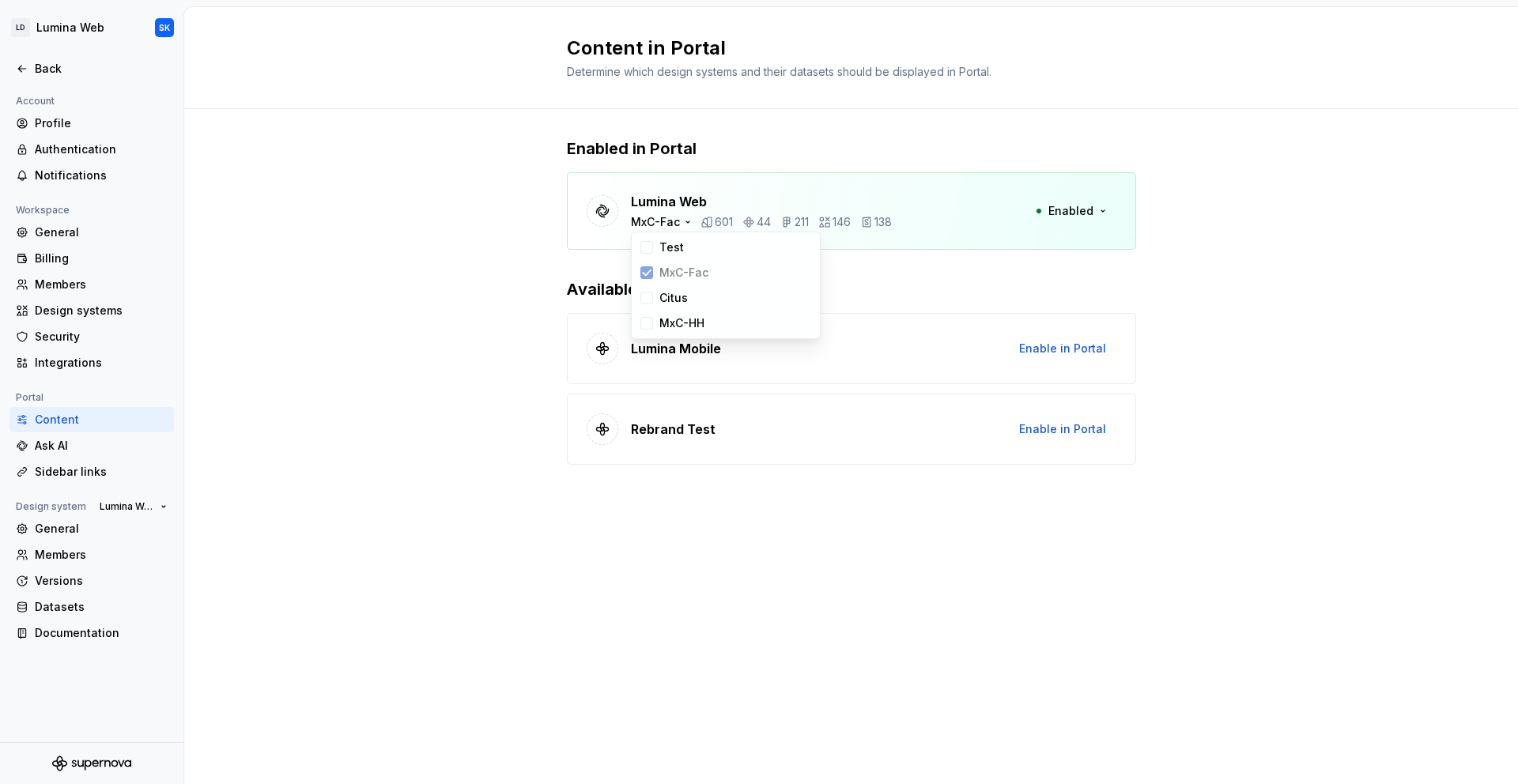
click at [498, 247] on div "Enabled in Portal Lumina Web MxC-Fac 601 44 211 146 138 Enabled Available desig…" at bounding box center [850, 317] width 1333 height 416
click at [713, 251] on div "Enabled in Portal Lumina Web MxC-Fac 601 44 211 146 138 Enabled Available desig…" at bounding box center [851, 300] width 569 height 327
